Goal: Find specific page/section: Find specific page/section

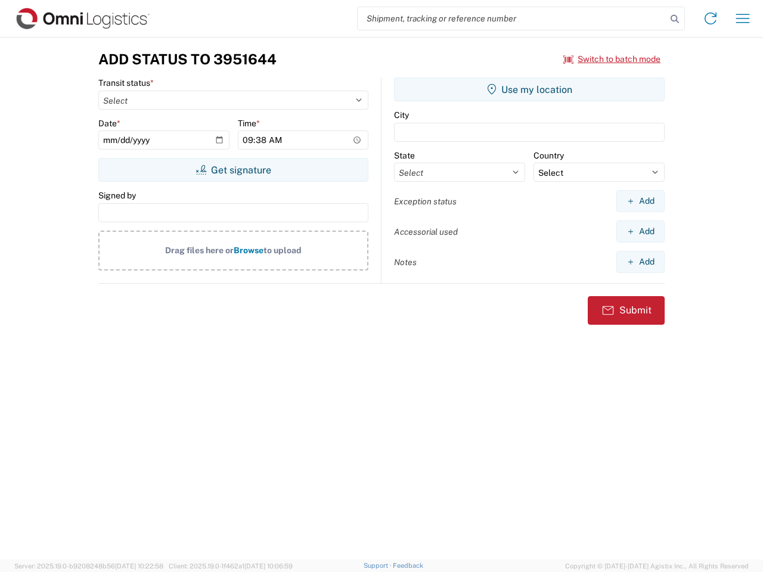
click at [512, 18] on input "search" at bounding box center [512, 18] width 309 height 23
click at [675, 19] on icon at bounding box center [675, 19] width 17 height 17
click at [711, 18] on icon at bounding box center [710, 18] width 19 height 19
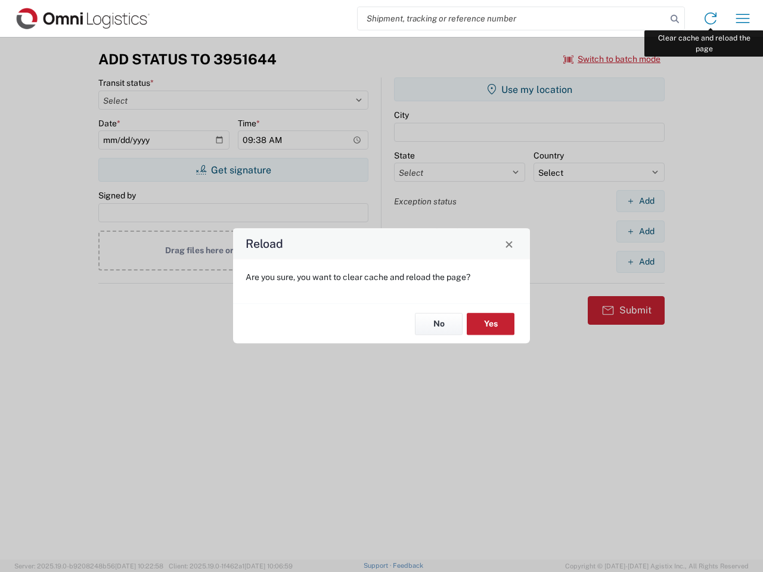
click at [743, 18] on div "Reload Are you sure, you want to clear cache and reload the page? No Yes" at bounding box center [381, 286] width 763 height 572
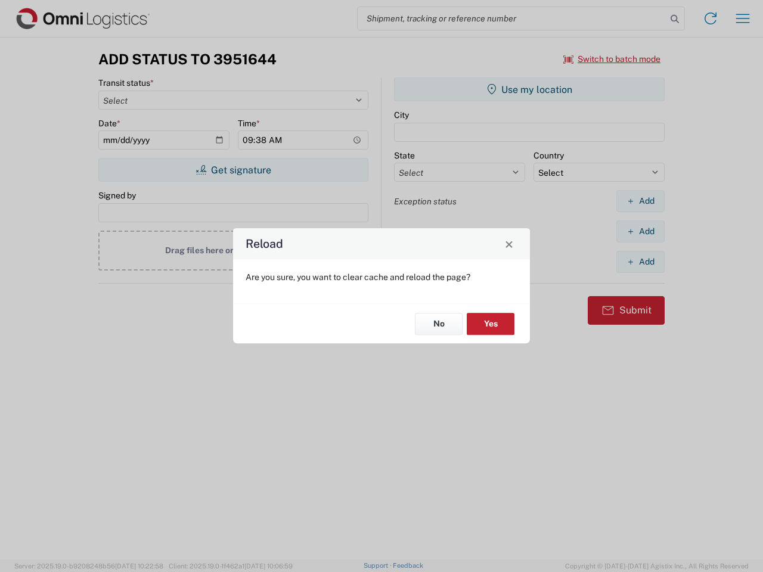
click at [612, 59] on div "Reload Are you sure, you want to clear cache and reload the page? No Yes" at bounding box center [381, 286] width 763 height 572
click at [233, 170] on div "Reload Are you sure, you want to clear cache and reload the page? No Yes" at bounding box center [381, 286] width 763 height 572
click at [529, 89] on div "Reload Are you sure, you want to clear cache and reload the page? No Yes" at bounding box center [381, 286] width 763 height 572
click at [640, 201] on div "Reload Are you sure, you want to clear cache and reload the page? No Yes" at bounding box center [381, 286] width 763 height 572
click at [640, 231] on div "Reload Are you sure, you want to clear cache and reload the page? No Yes" at bounding box center [381, 286] width 763 height 572
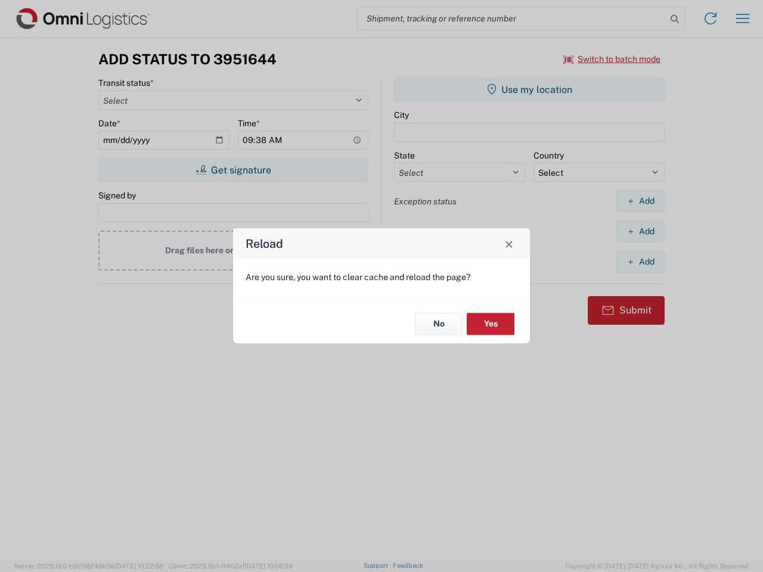
click at [640, 262] on div "Reload Are you sure, you want to clear cache and reload the page? No Yes" at bounding box center [381, 286] width 763 height 572
